Goal: Task Accomplishment & Management: Manage account settings

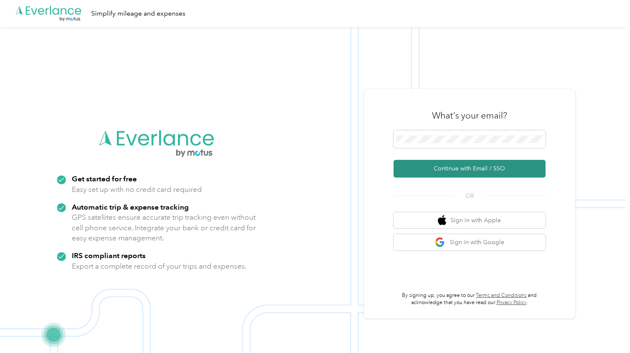
click at [445, 170] on button "Continue with Email / SSO" at bounding box center [469, 169] width 152 height 18
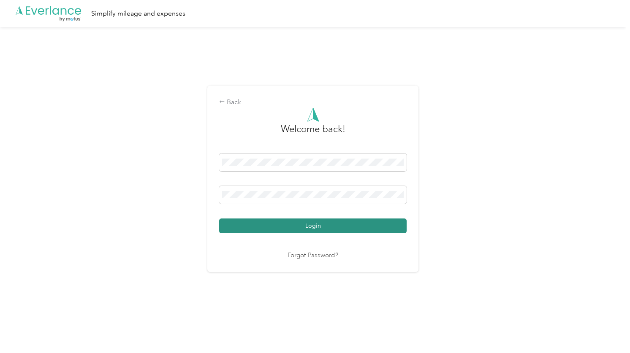
click at [295, 221] on button "Login" at bounding box center [312, 226] width 187 height 15
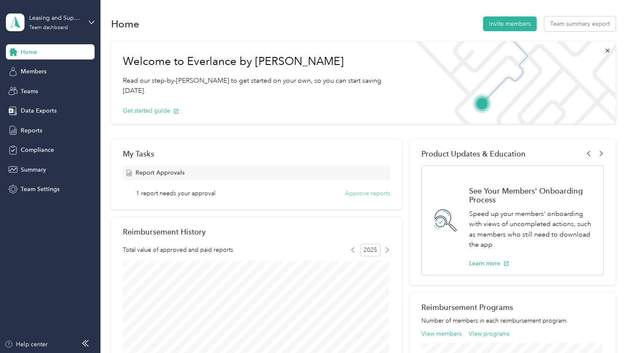
click at [370, 194] on button "Approve reports" at bounding box center [367, 193] width 45 height 9
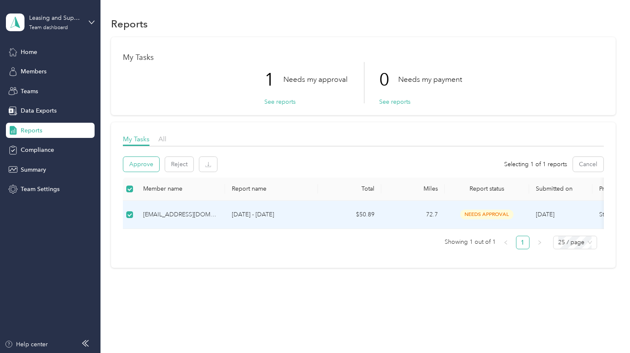
click at [147, 165] on button "Approve" at bounding box center [141, 164] width 36 height 15
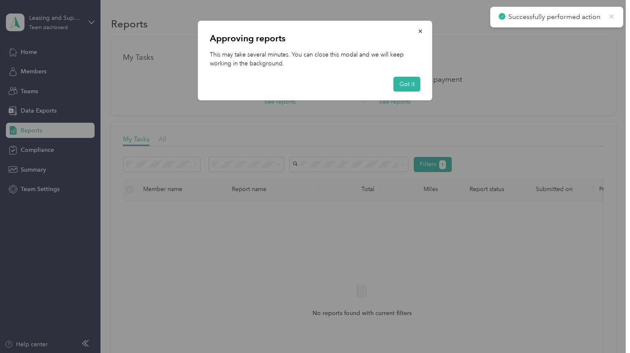
click at [610, 14] on icon at bounding box center [611, 17] width 7 height 8
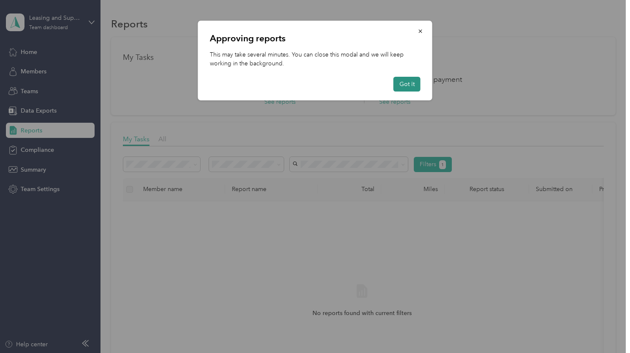
click at [409, 84] on button "Got it" at bounding box center [406, 84] width 27 height 15
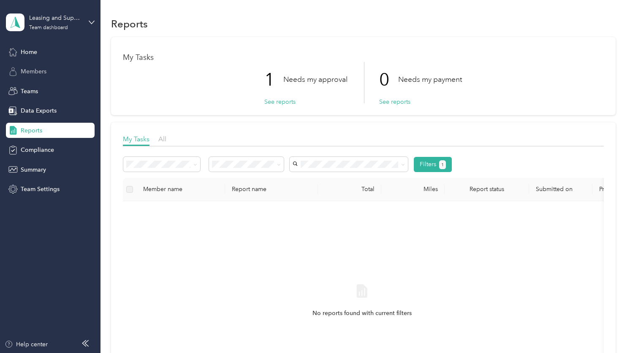
click at [35, 69] on span "Members" at bounding box center [34, 71] width 26 height 9
